Goal: Navigation & Orientation: Find specific page/section

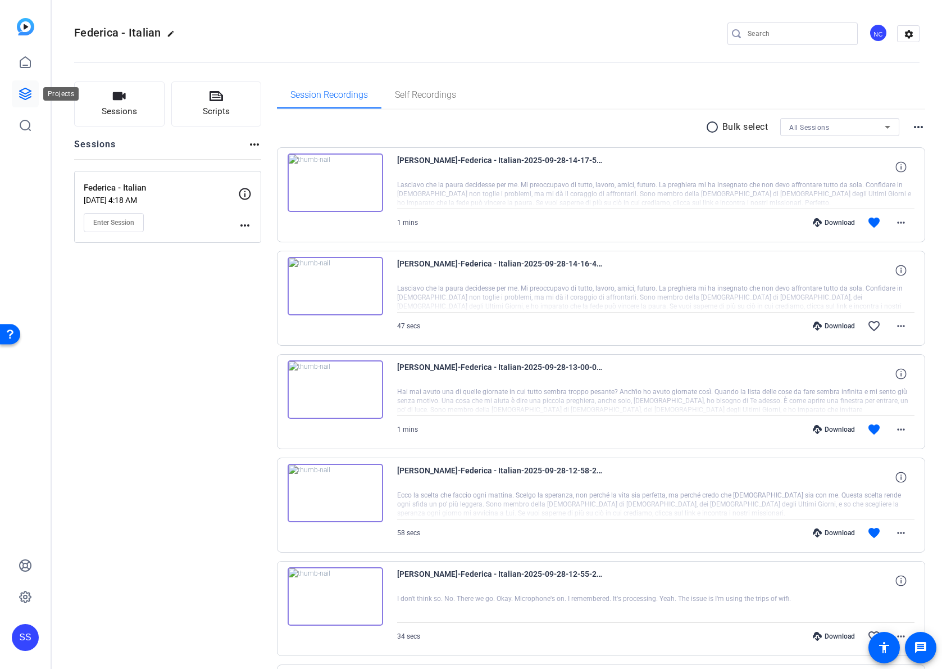
click at [24, 81] on link at bounding box center [25, 93] width 27 height 27
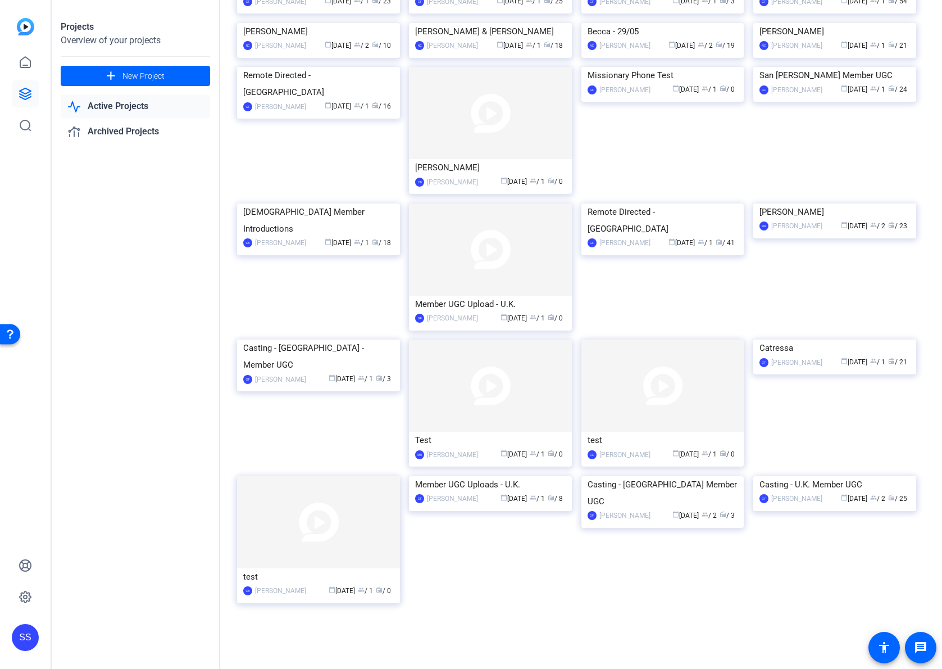
scroll to position [536, 0]
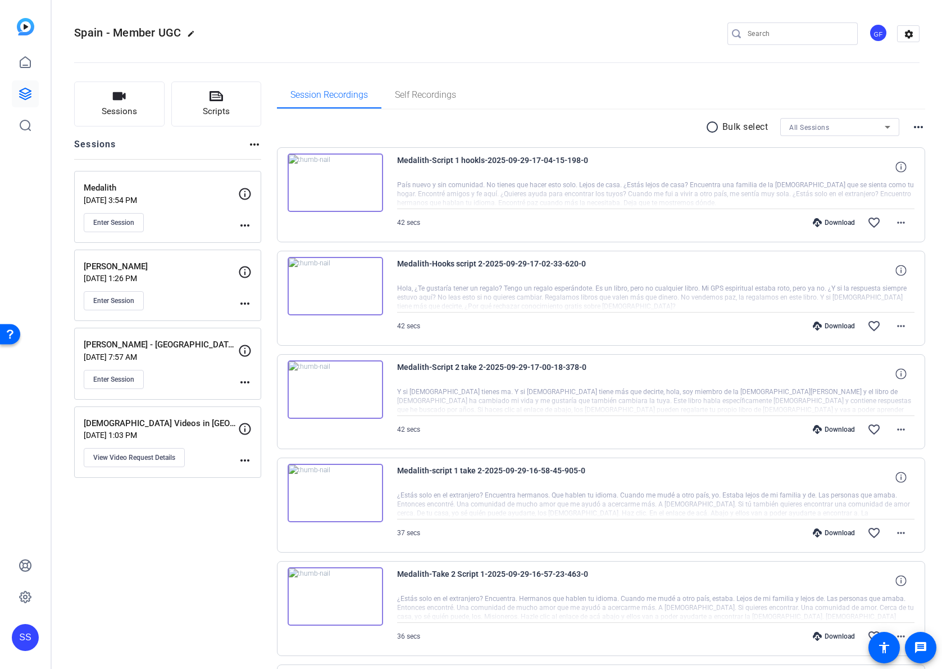
click at [160, 194] on p "Medalith" at bounding box center [161, 188] width 155 height 13
